Goal: Information Seeking & Learning: Learn about a topic

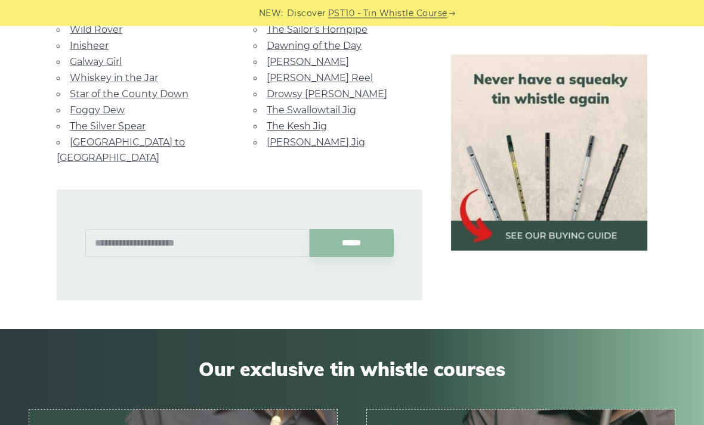
scroll to position [1000, 0]
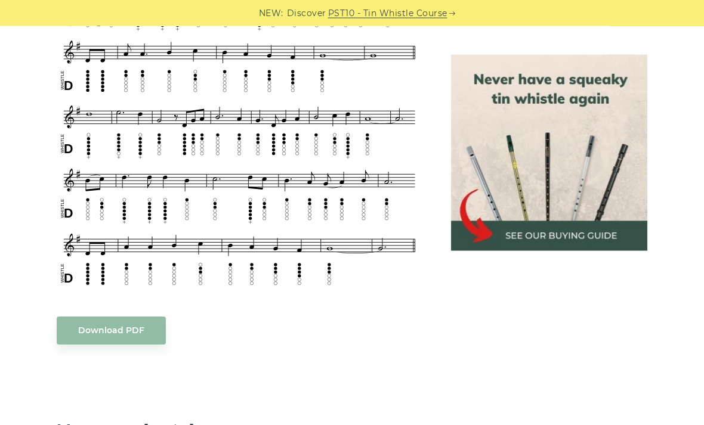
scroll to position [563, 0]
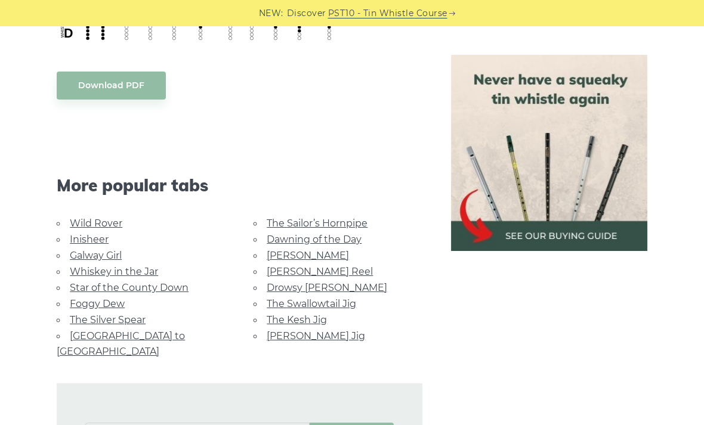
scroll to position [774, 0]
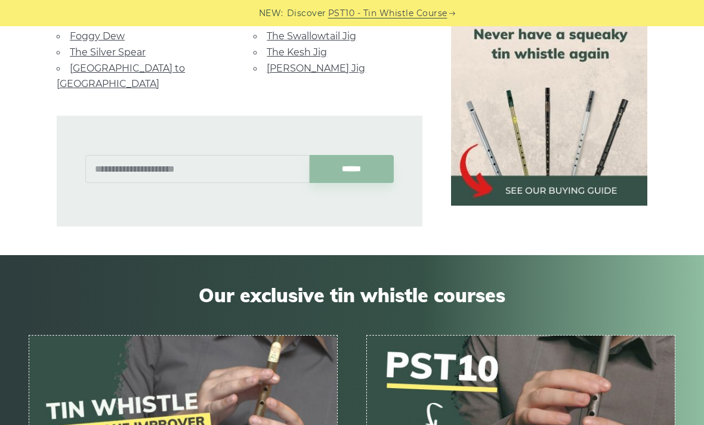
scroll to position [1084, 0]
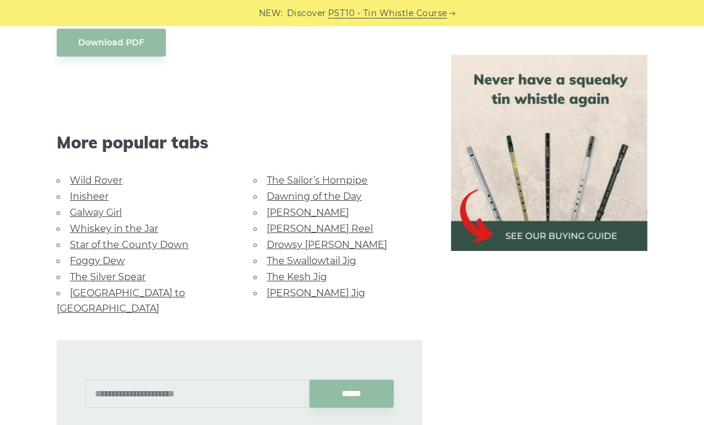
scroll to position [846, 0]
